Goal: Find specific page/section: Find specific page/section

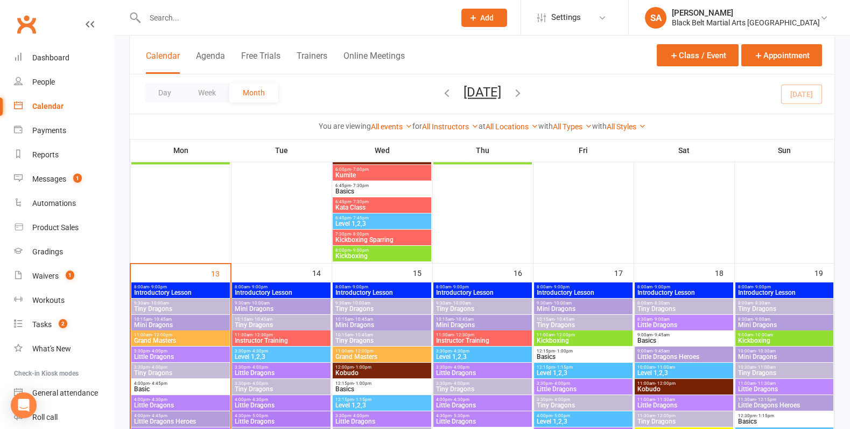
click at [215, 17] on input "text" at bounding box center [295, 17] width 306 height 15
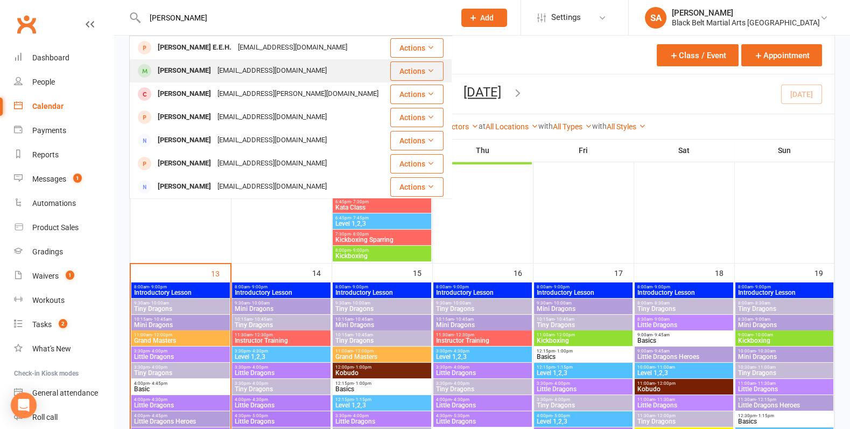
type input "[PERSON_NAME]"
click at [186, 78] on div "[PERSON_NAME]" at bounding box center [185, 71] width 60 height 16
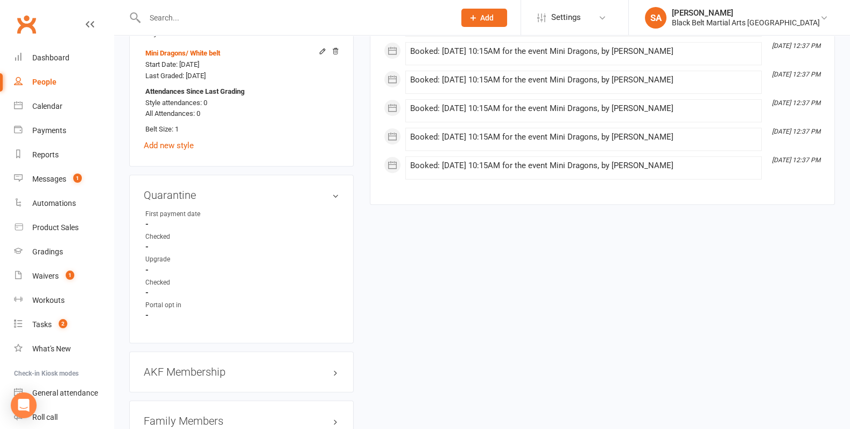
scroll to position [1129, 0]
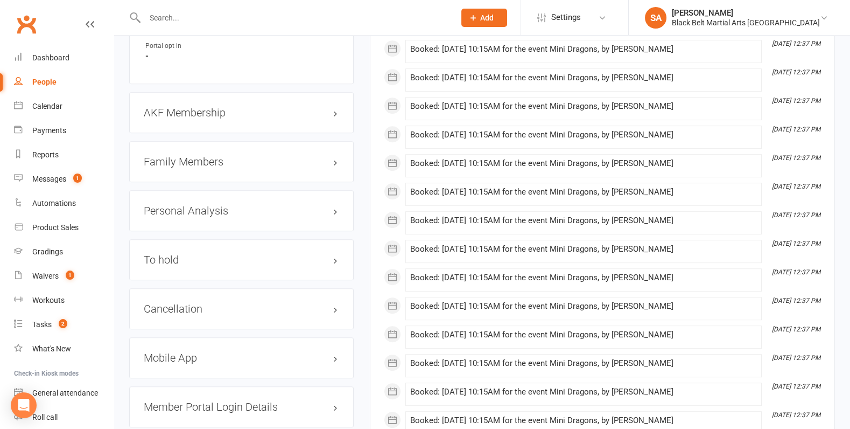
click at [189, 157] on h3 "Family Members" at bounding box center [241, 162] width 195 height 12
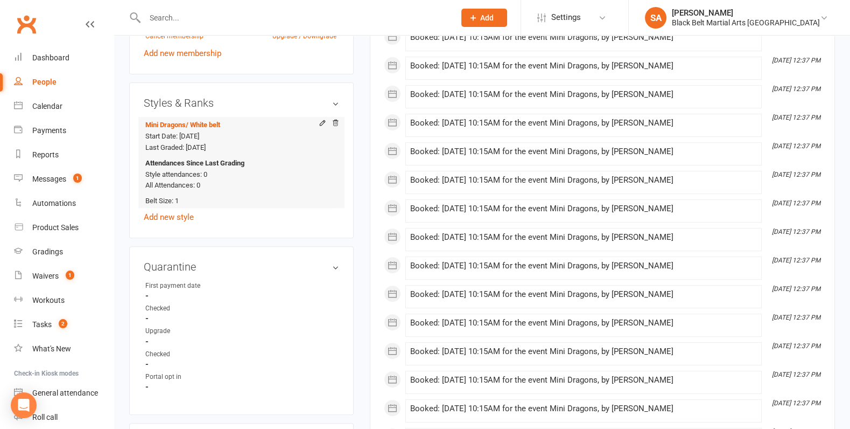
scroll to position [1028, 0]
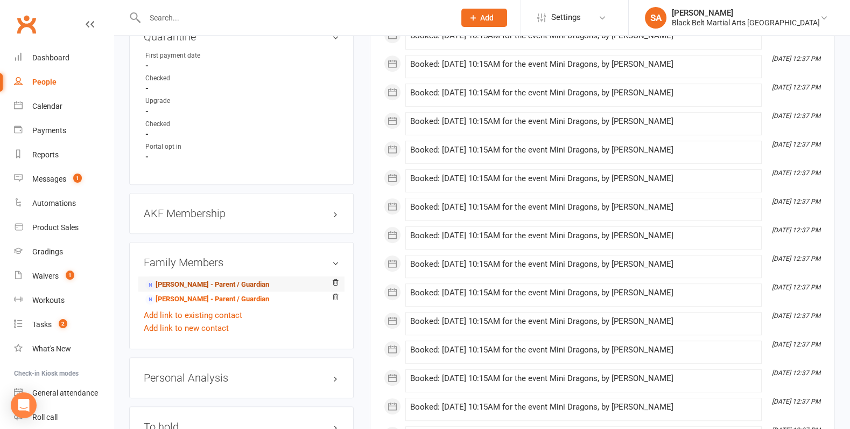
click at [203, 279] on link "[PERSON_NAME] - Parent / Guardian" at bounding box center [207, 284] width 124 height 11
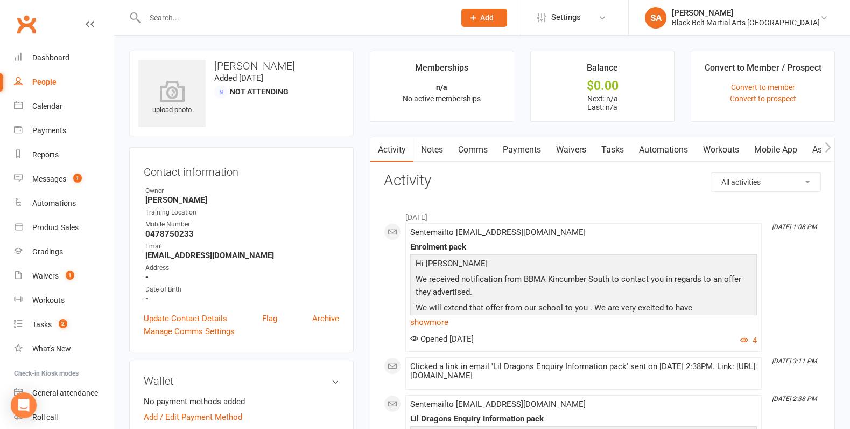
click at [526, 147] on link "Payments" at bounding box center [521, 149] width 53 height 25
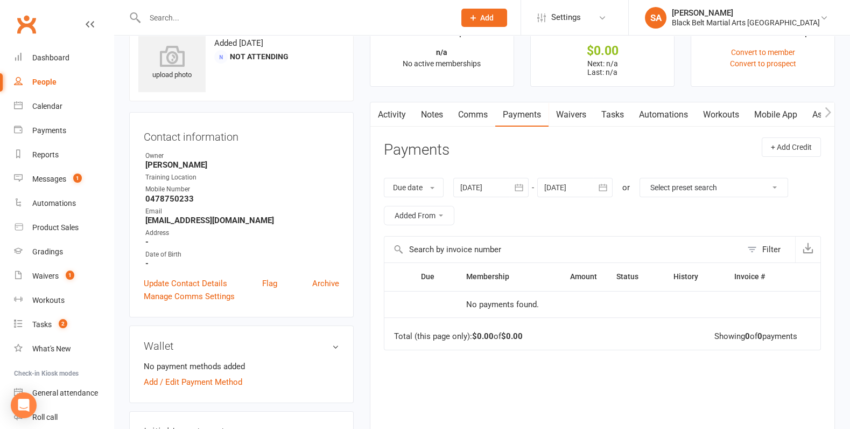
scroll to position [41, 0]
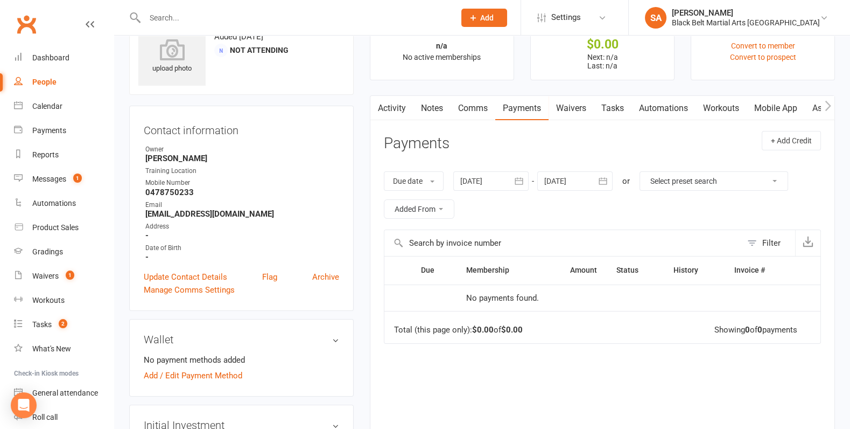
click at [389, 109] on link "Activity" at bounding box center [391, 108] width 43 height 25
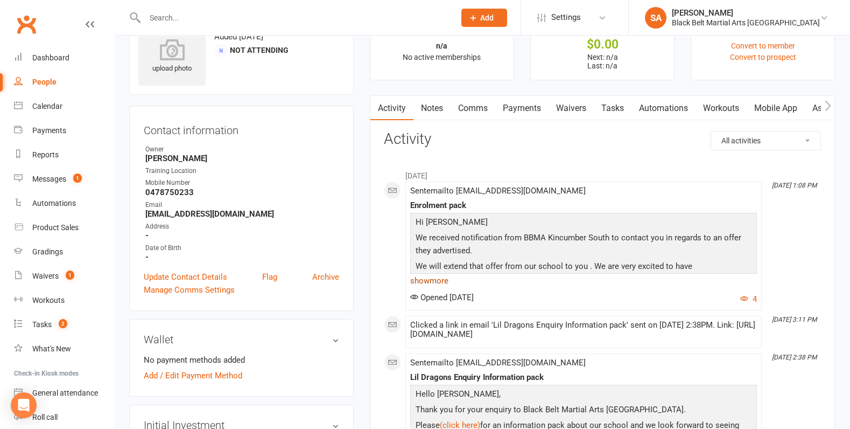
click at [438, 279] on link "show more" at bounding box center [583, 280] width 347 height 15
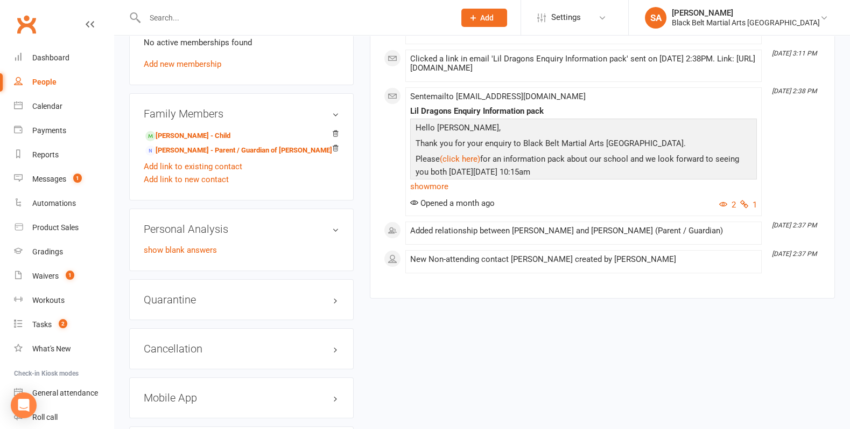
scroll to position [646, 0]
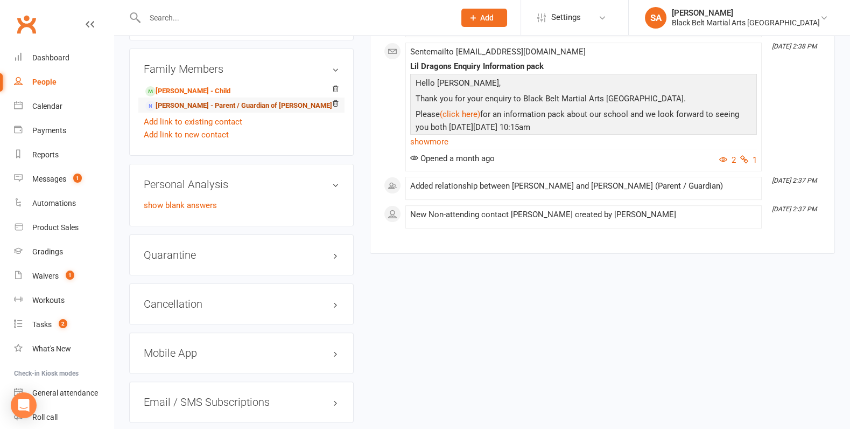
click at [218, 101] on link "[PERSON_NAME] - Parent / Guardian of [PERSON_NAME]" at bounding box center [238, 105] width 187 height 11
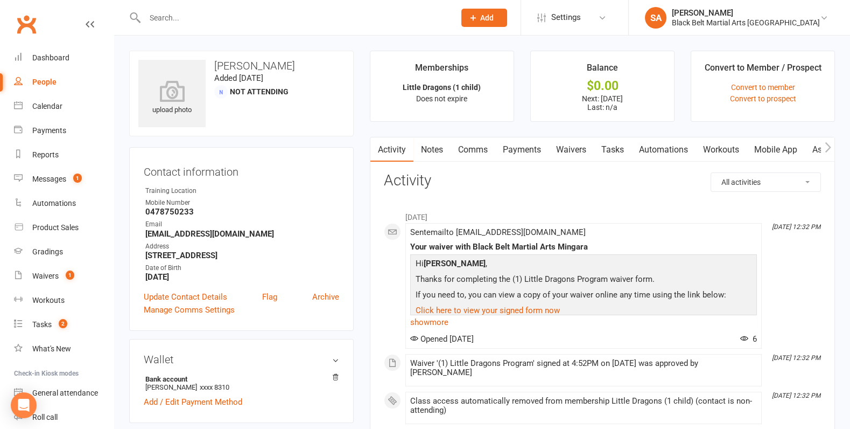
click at [530, 150] on link "Payments" at bounding box center [521, 149] width 53 height 25
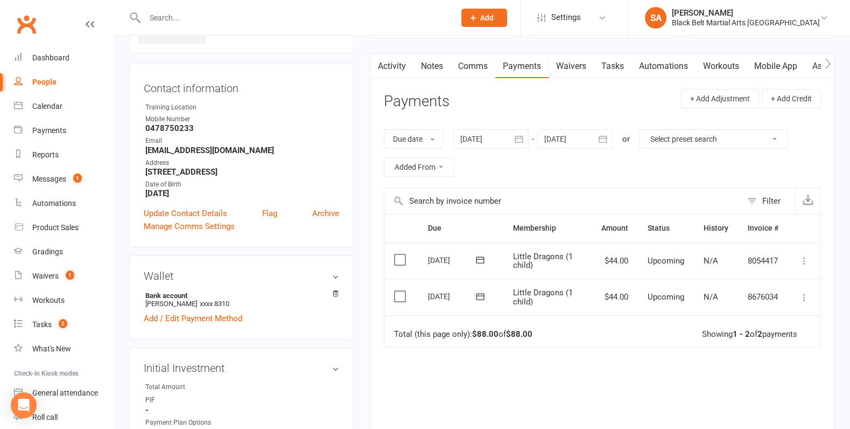
scroll to position [114, 0]
